Goal: Use online tool/utility: Utilize a website feature to perform a specific function

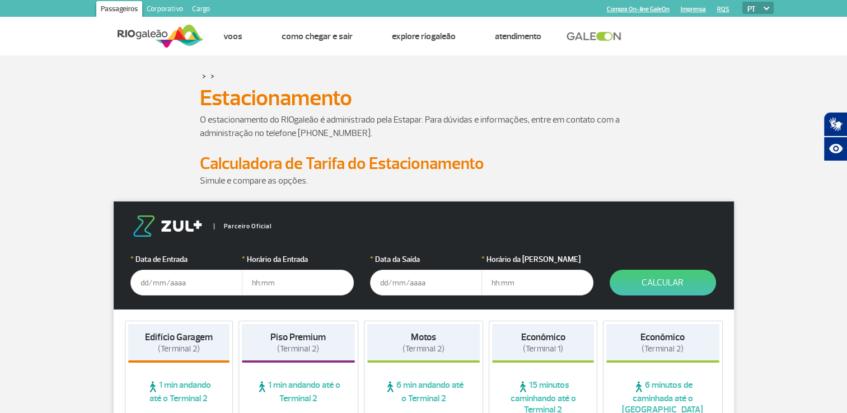
click at [186, 281] on input "text" at bounding box center [186, 283] width 112 height 26
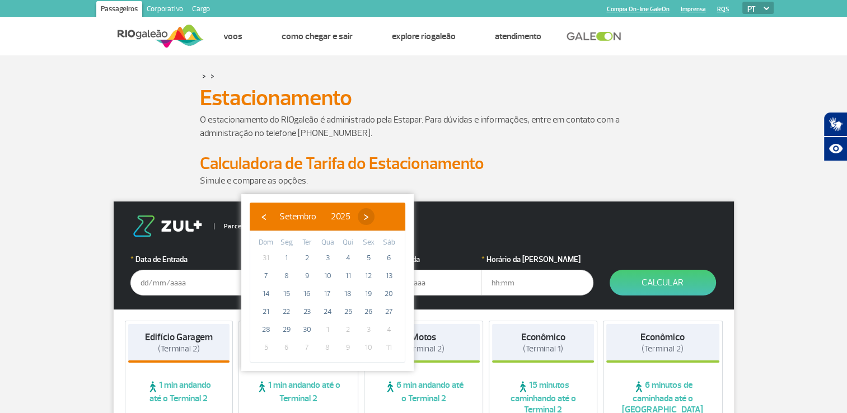
click at [374, 214] on span "›" at bounding box center [366, 216] width 17 height 17
click at [347, 276] on span "9" at bounding box center [348, 276] width 18 height 18
type input "[DATE]"
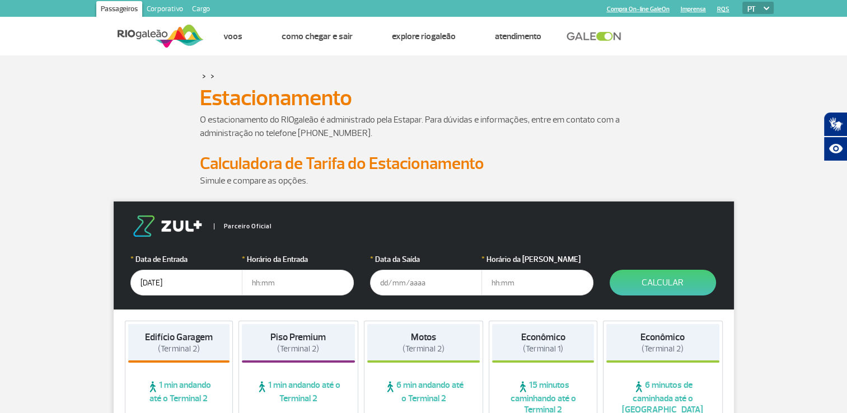
click at [273, 284] on input "text" at bounding box center [298, 283] width 112 height 26
type input "12:00"
click at [388, 284] on input "text" at bounding box center [426, 283] width 112 height 26
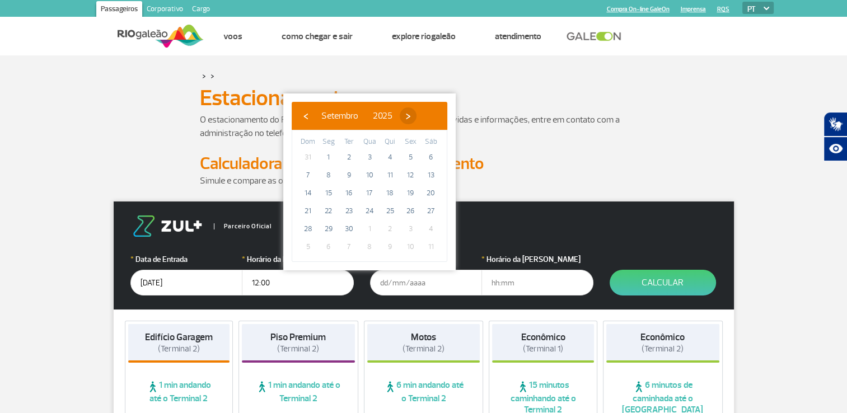
click at [416, 112] on span "›" at bounding box center [408, 115] width 17 height 17
click at [304, 193] on span "12" at bounding box center [308, 193] width 18 height 18
type input "[DATE]"
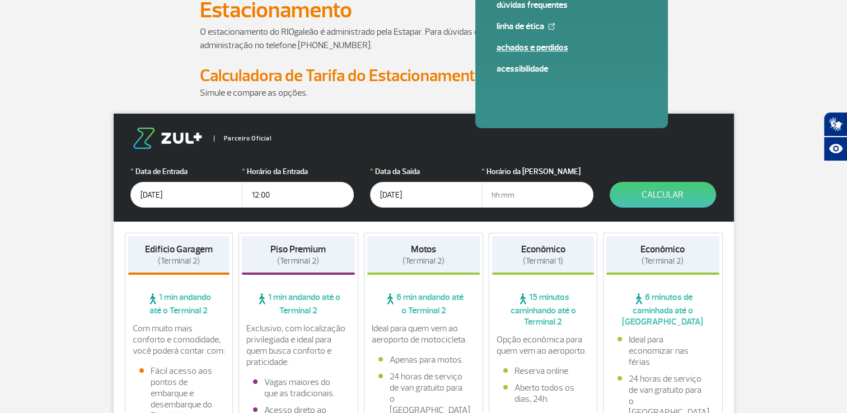
scroll to position [112, 0]
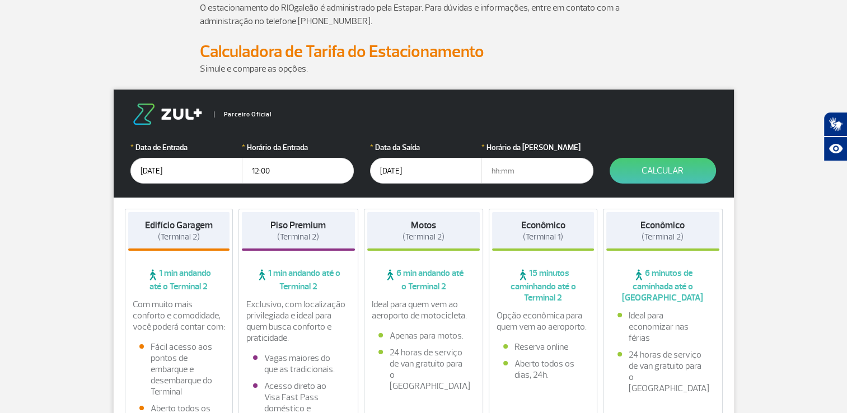
click at [517, 166] on input "text" at bounding box center [537, 171] width 112 height 26
type input "14:30"
click at [652, 180] on button "Calcular" at bounding box center [662, 171] width 106 height 26
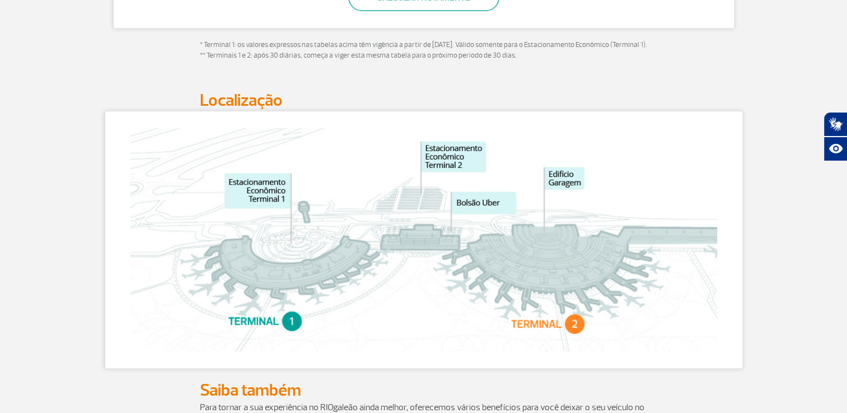
scroll to position [448, 0]
